Goal: Find specific page/section: Find specific page/section

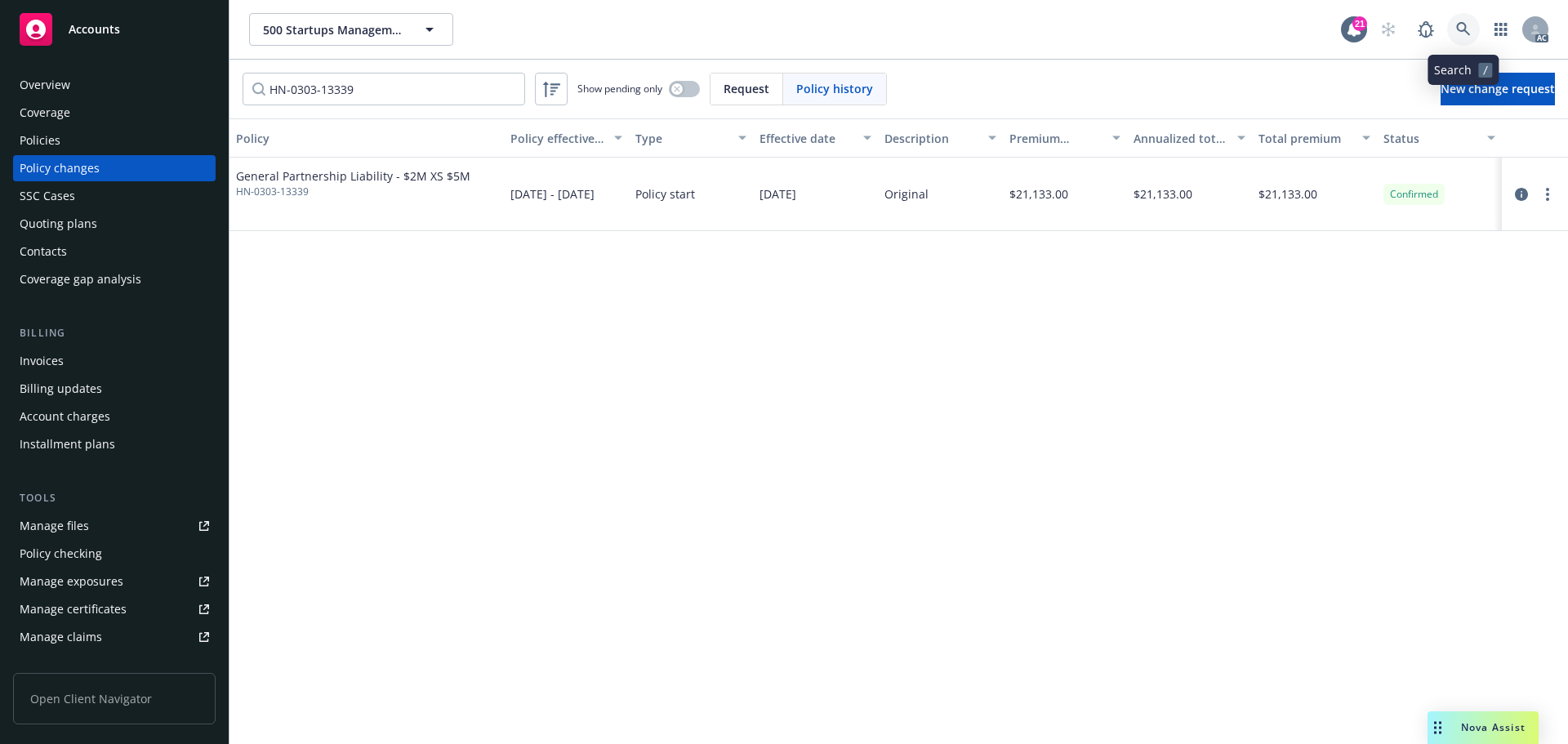
click at [1465, 16] on link at bounding box center [1463, 29] width 33 height 33
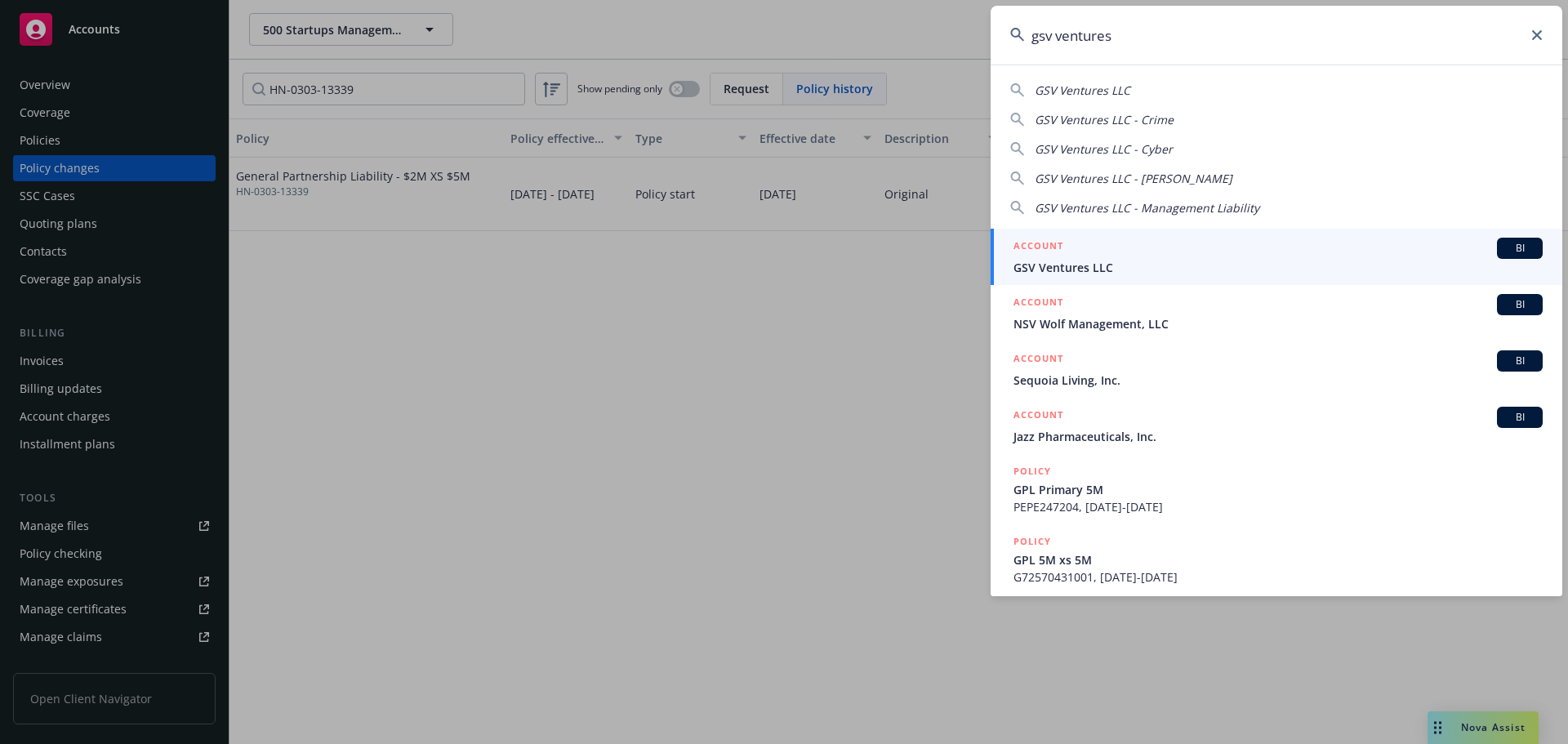
type input "gsv ventures"
click at [1211, 264] on span "GSV Ventures LLC" at bounding box center [1278, 267] width 529 height 17
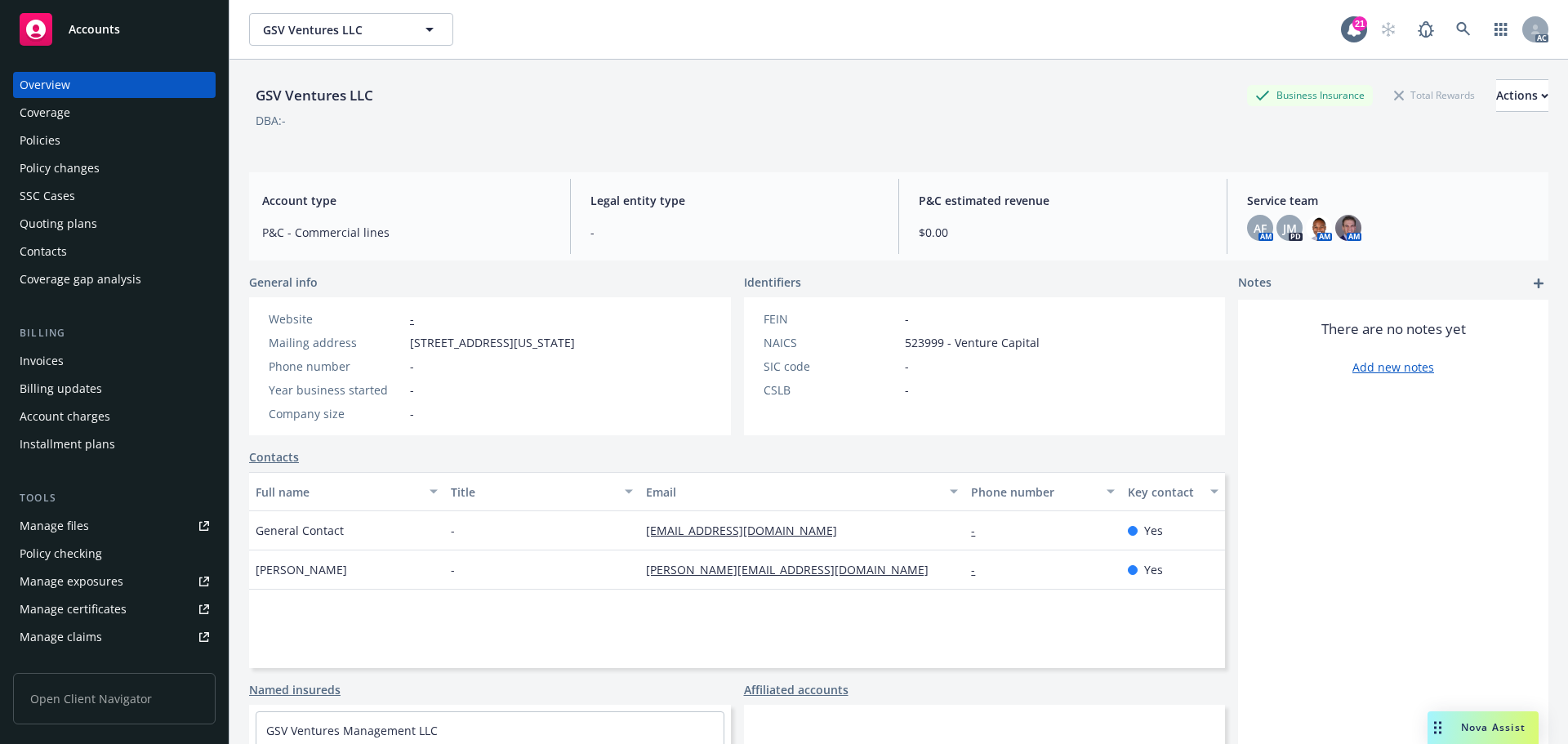
click at [103, 147] on div "Policies" at bounding box center [114, 141] width 189 height 26
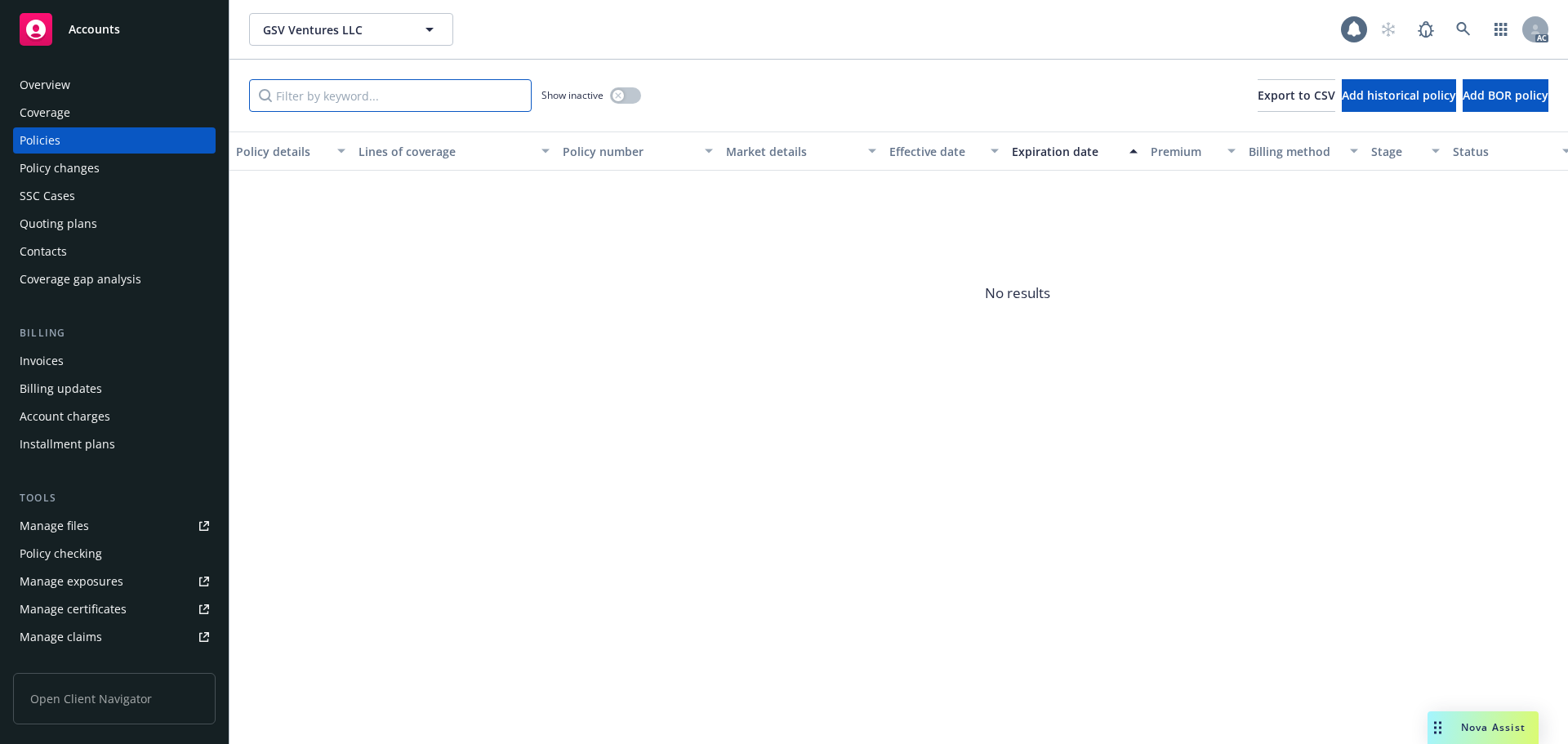
click at [416, 99] on input "Filter by keyword..." at bounding box center [390, 95] width 282 height 33
paste input "038957"
type input "038957"
click at [634, 99] on button "button" at bounding box center [626, 95] width 31 height 16
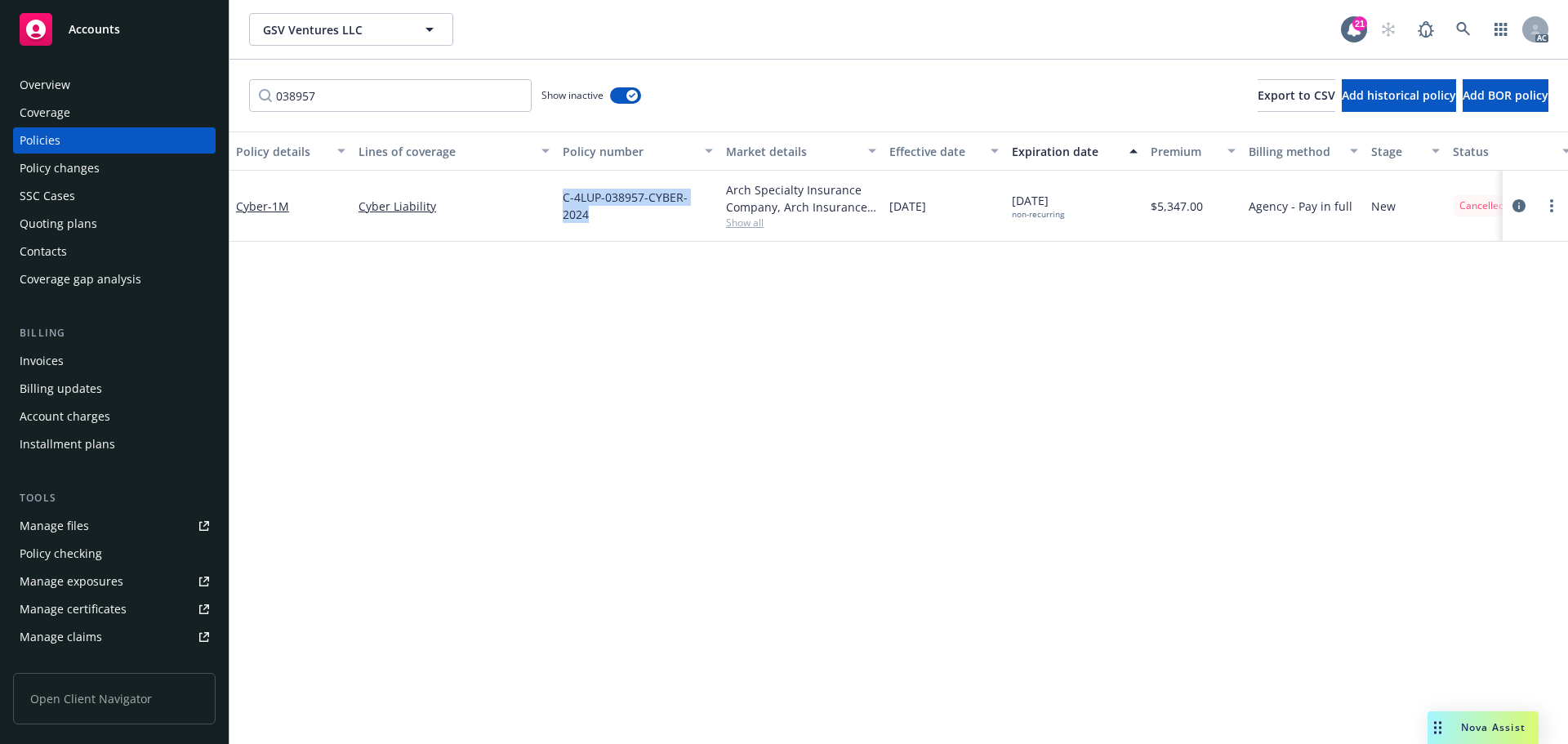
drag, startPoint x: 714, startPoint y: 204, endPoint x: 552, endPoint y: 219, distance: 162.7
click at [562, 219] on div "C-4LUP-038957-CYBER-2024" at bounding box center [638, 206] width 163 height 71
copy span "C-4LUP-038957-CYBER-2024"
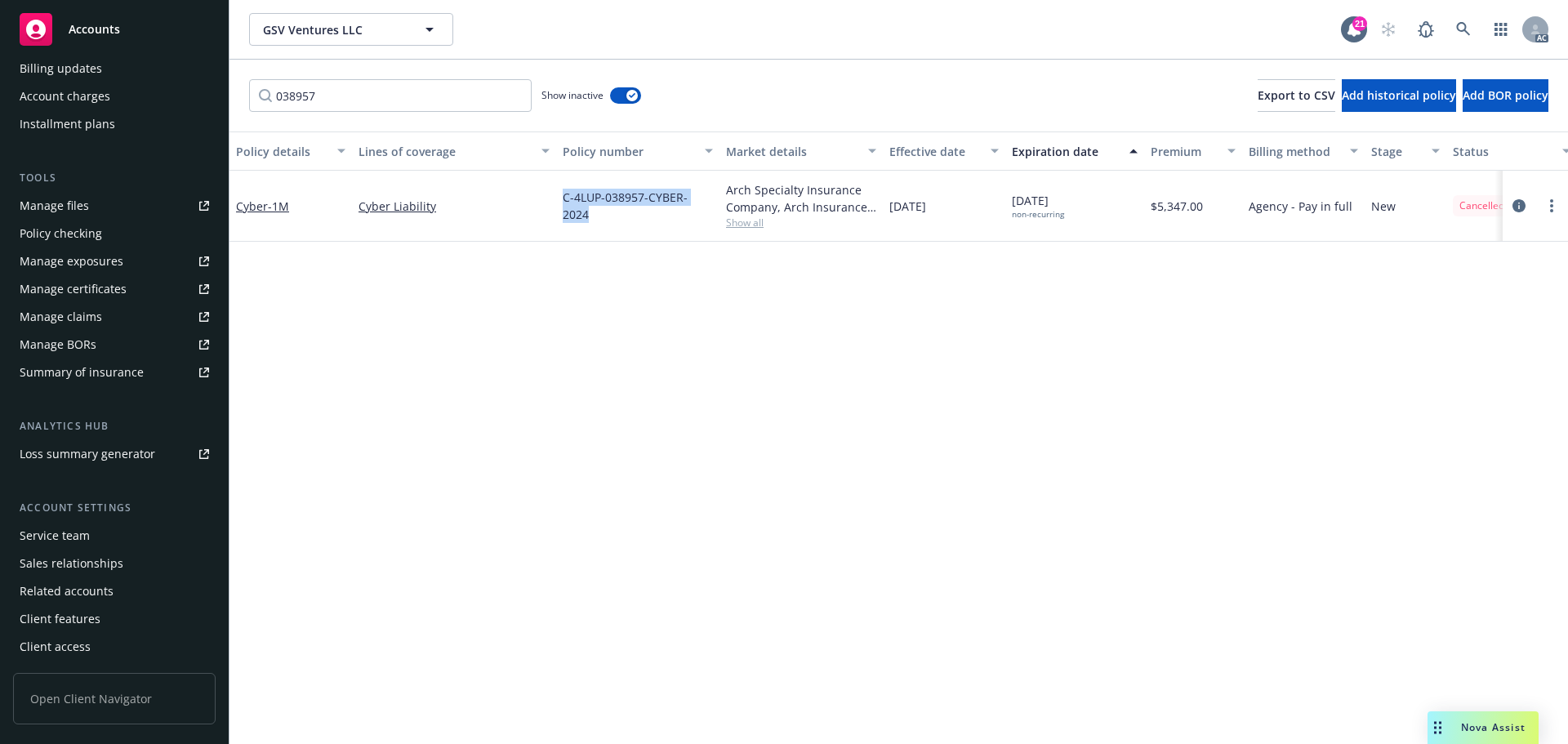
click at [75, 539] on div "Service team" at bounding box center [54, 536] width 70 height 26
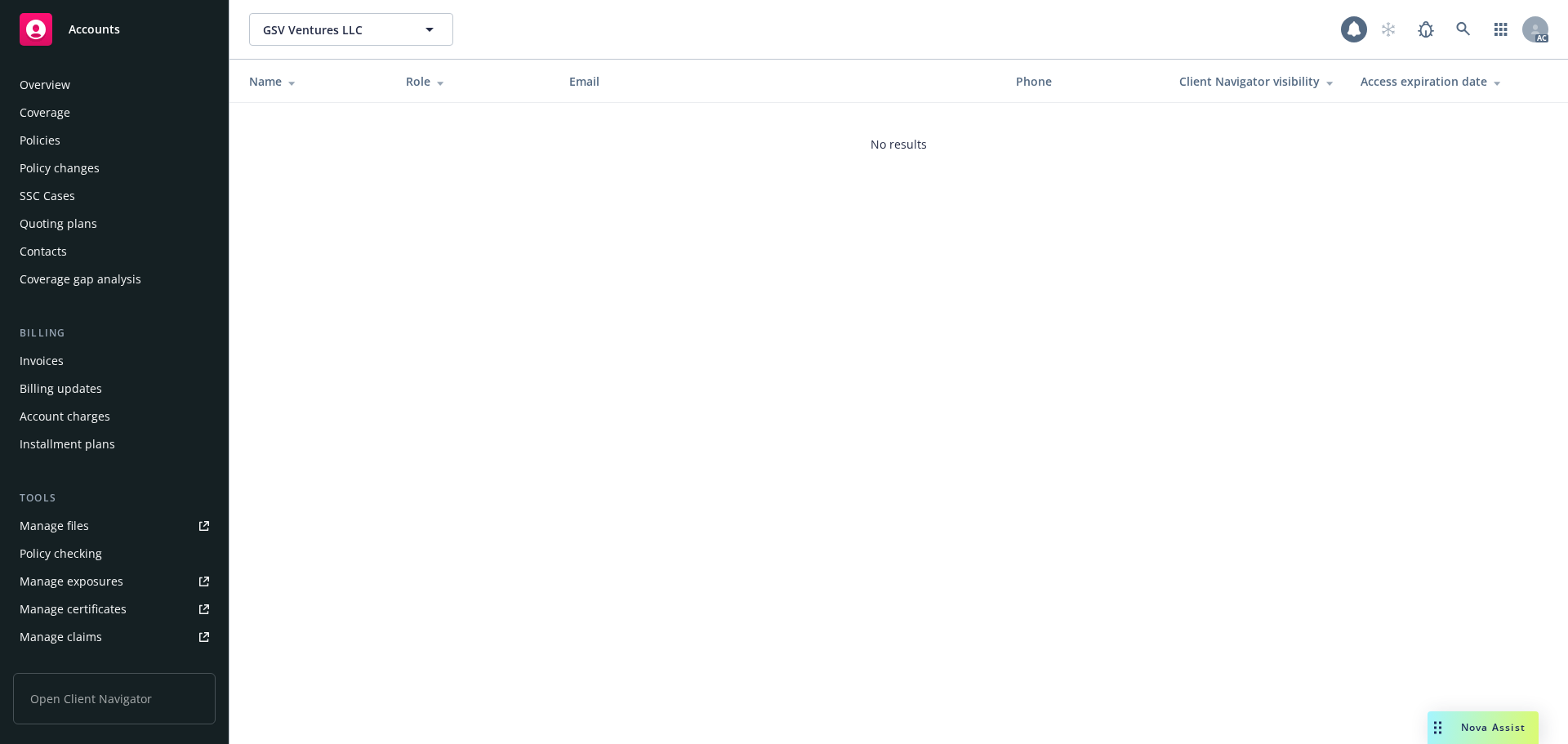
scroll to position [320, 0]
